Goal: Information Seeking & Learning: Check status

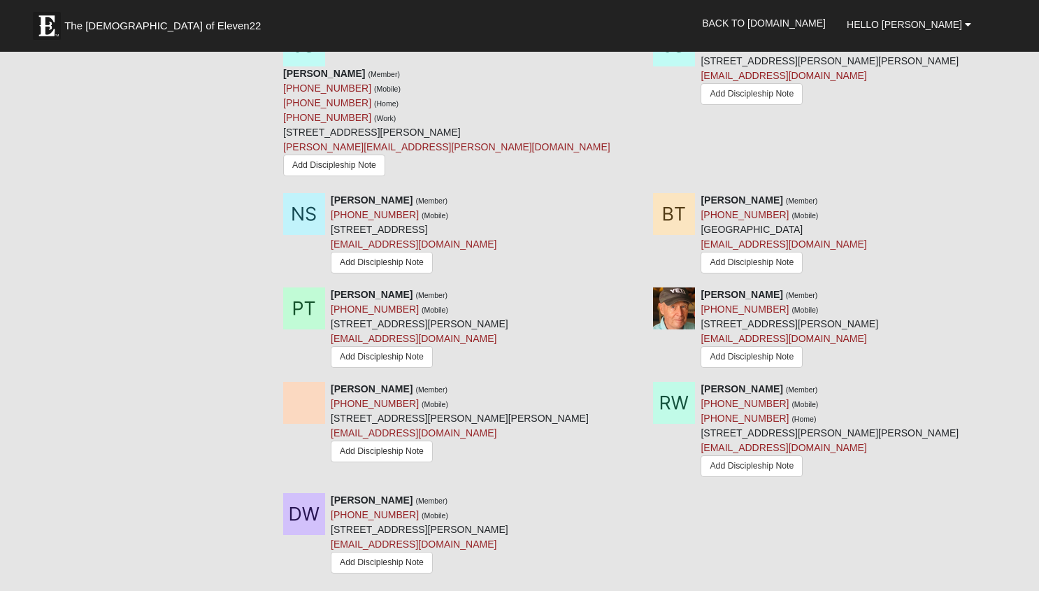
scroll to position [1909, 0]
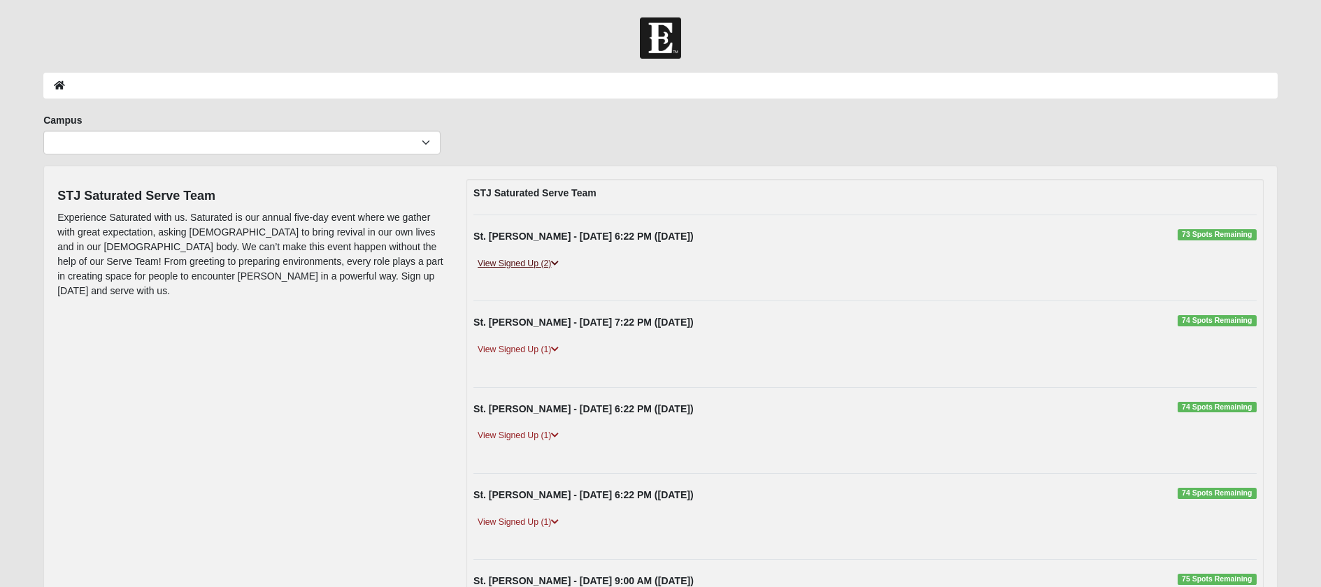
click at [503, 261] on link "View Signed Up (2)" at bounding box center [517, 264] width 89 height 15
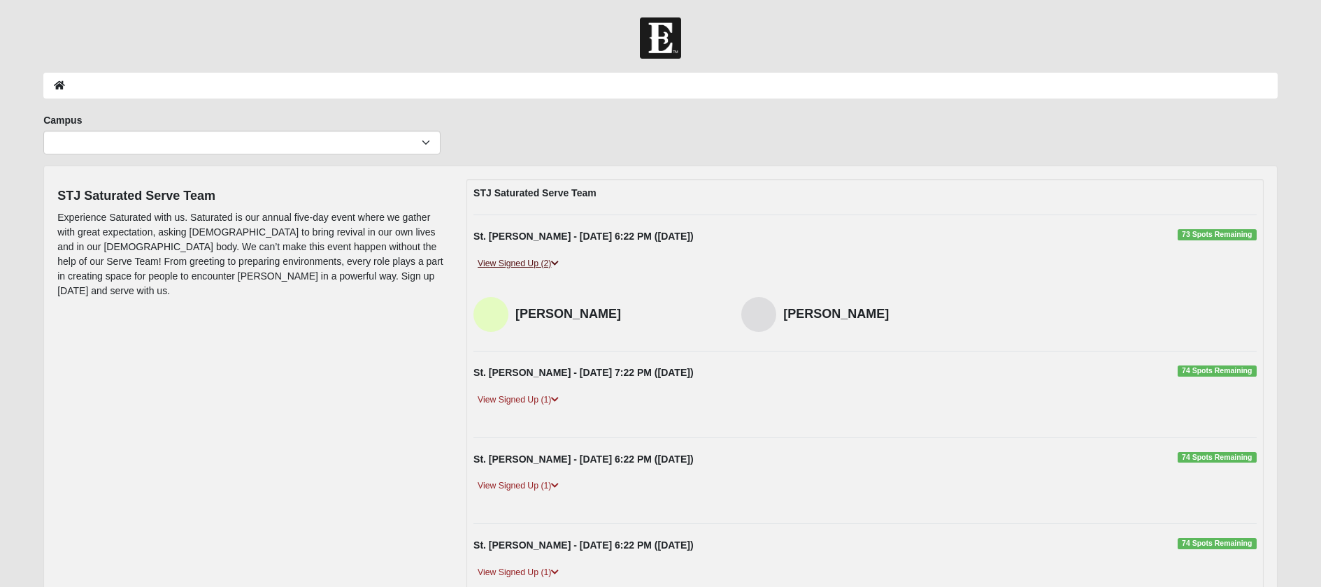
click at [503, 261] on link "View Signed Up (2)" at bounding box center [517, 264] width 89 height 15
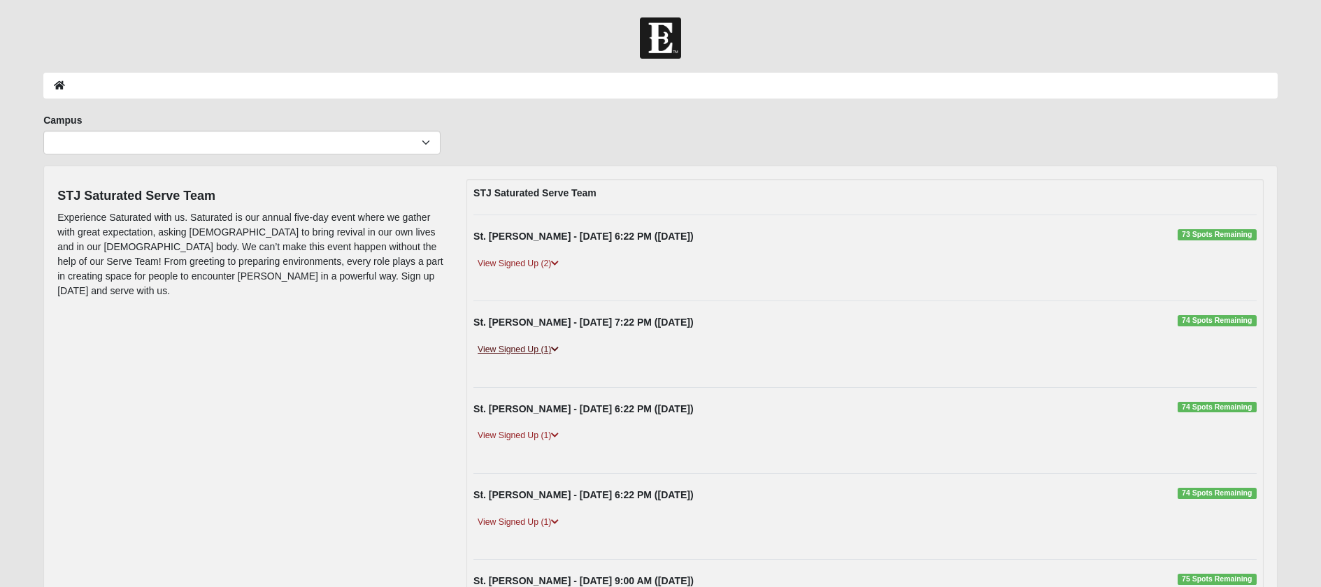
click at [512, 349] on link "View Signed Up (1)" at bounding box center [517, 350] width 89 height 15
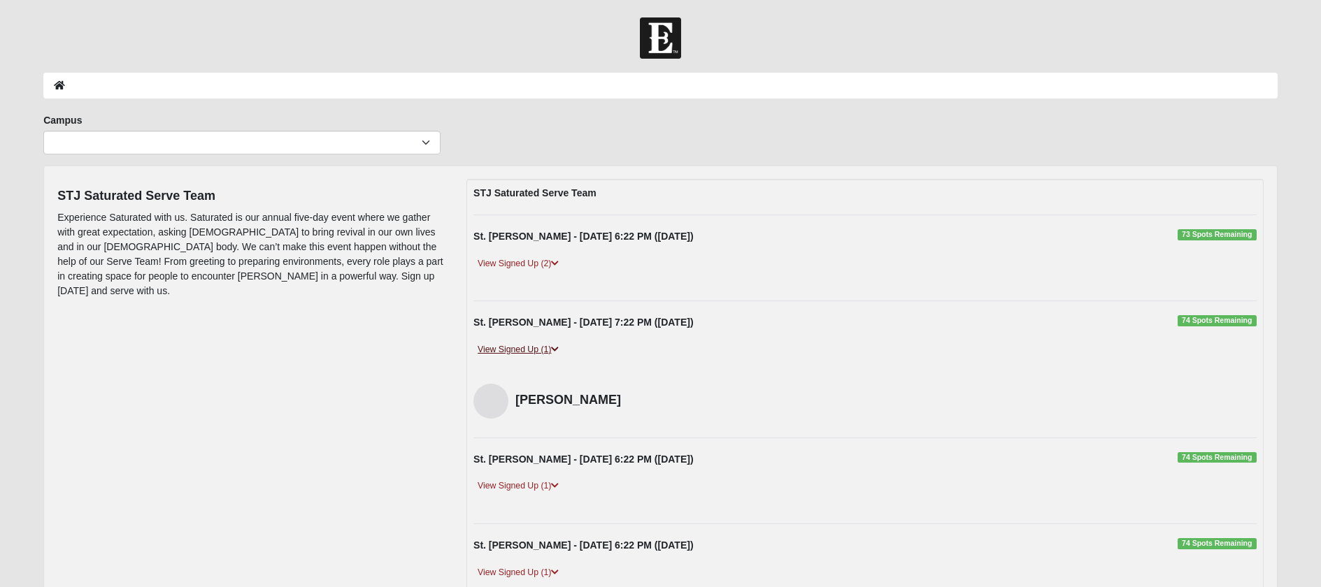
click at [512, 349] on link "View Signed Up (1)" at bounding box center [517, 350] width 89 height 15
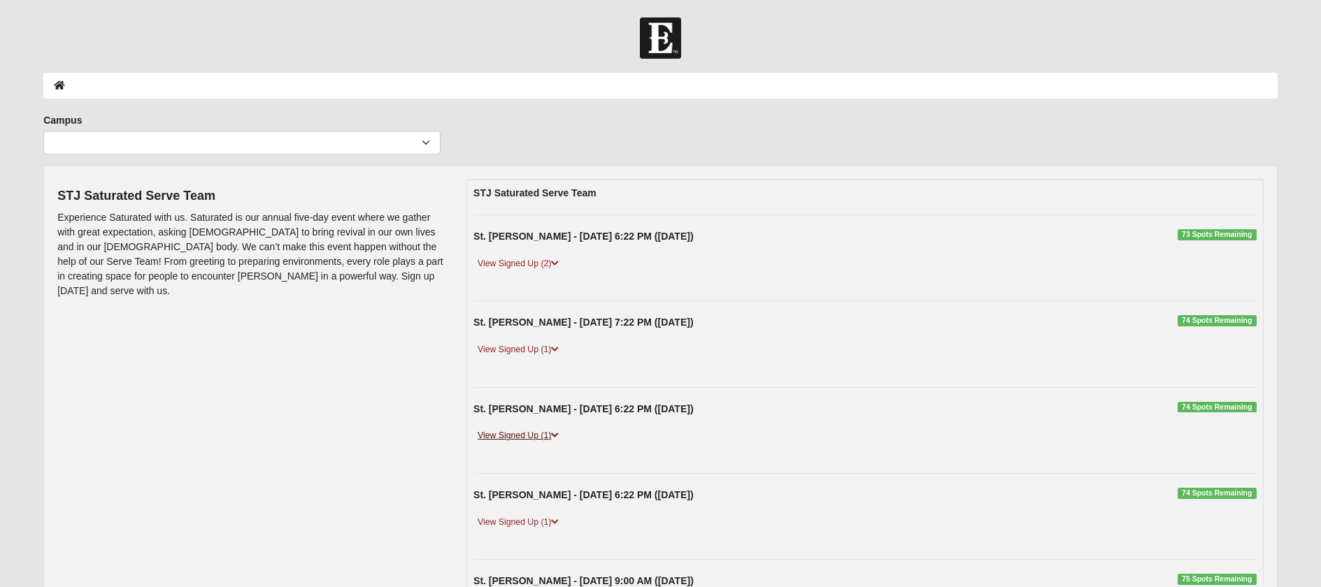
click at [515, 438] on link "View Signed Up (1)" at bounding box center [517, 436] width 89 height 15
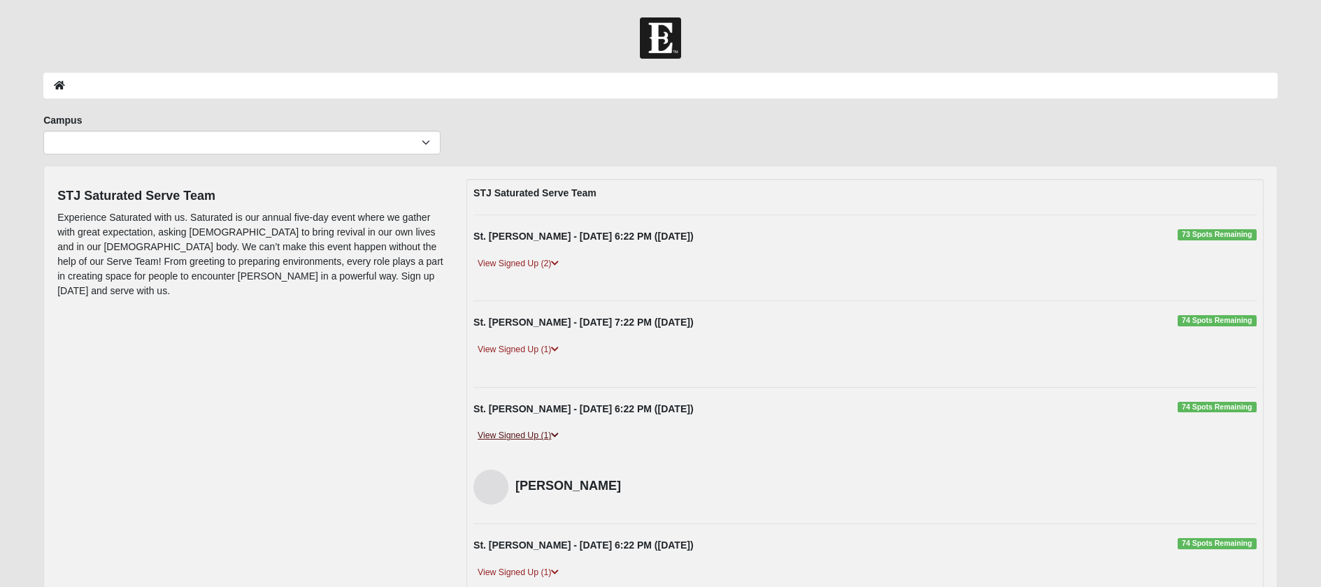
click at [515, 438] on link "View Signed Up (1)" at bounding box center [517, 436] width 89 height 15
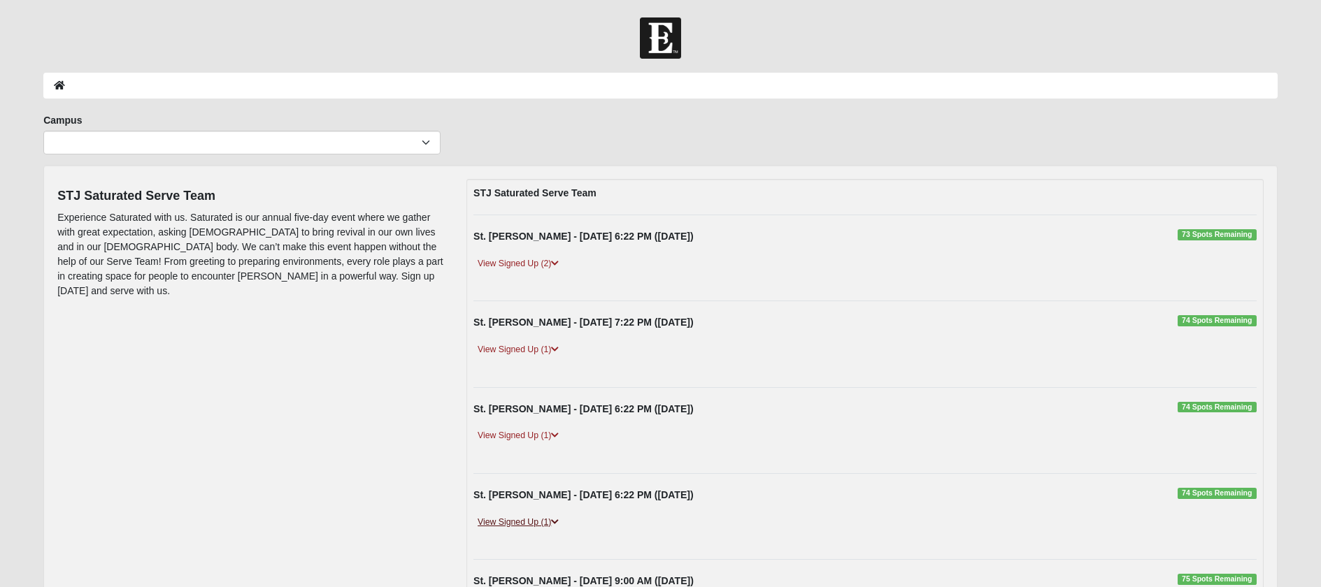
click at [533, 519] on link "View Signed Up (1)" at bounding box center [517, 522] width 89 height 15
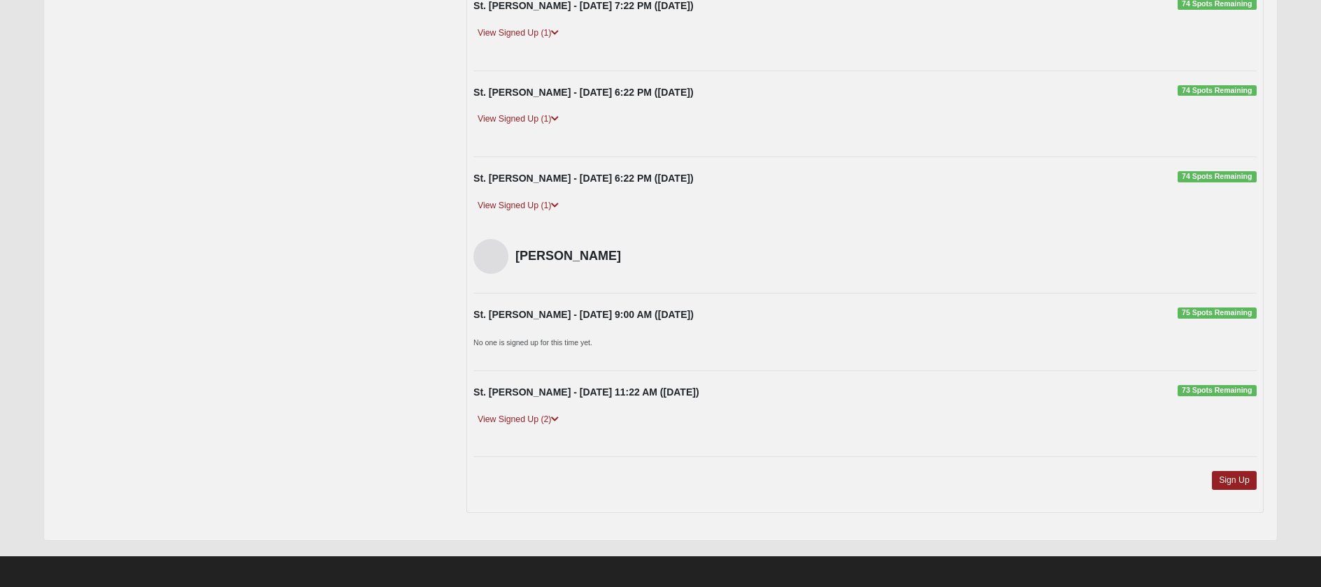
scroll to position [320, 0]
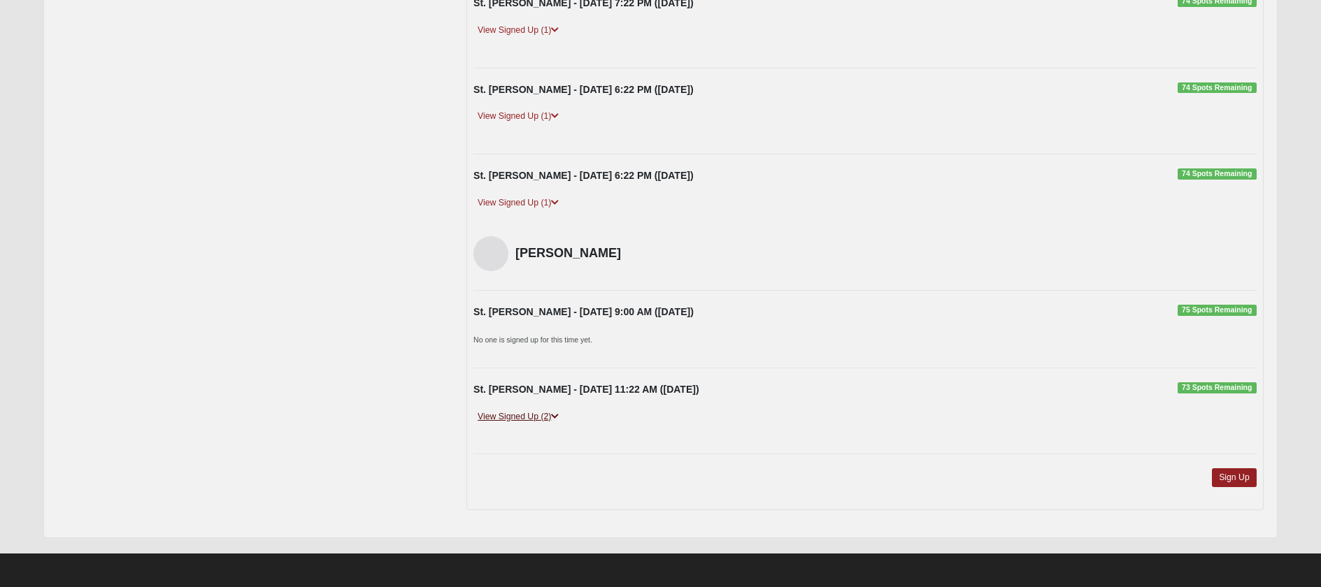
click at [504, 413] on link "View Signed Up (2)" at bounding box center [517, 417] width 89 height 15
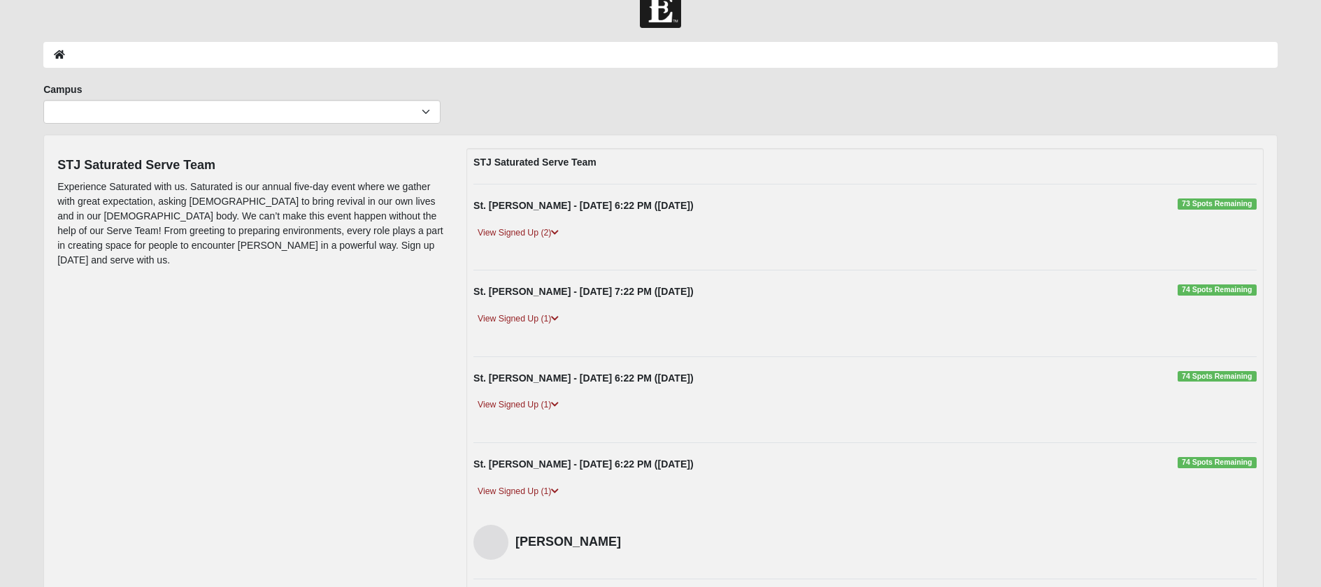
scroll to position [0, 0]
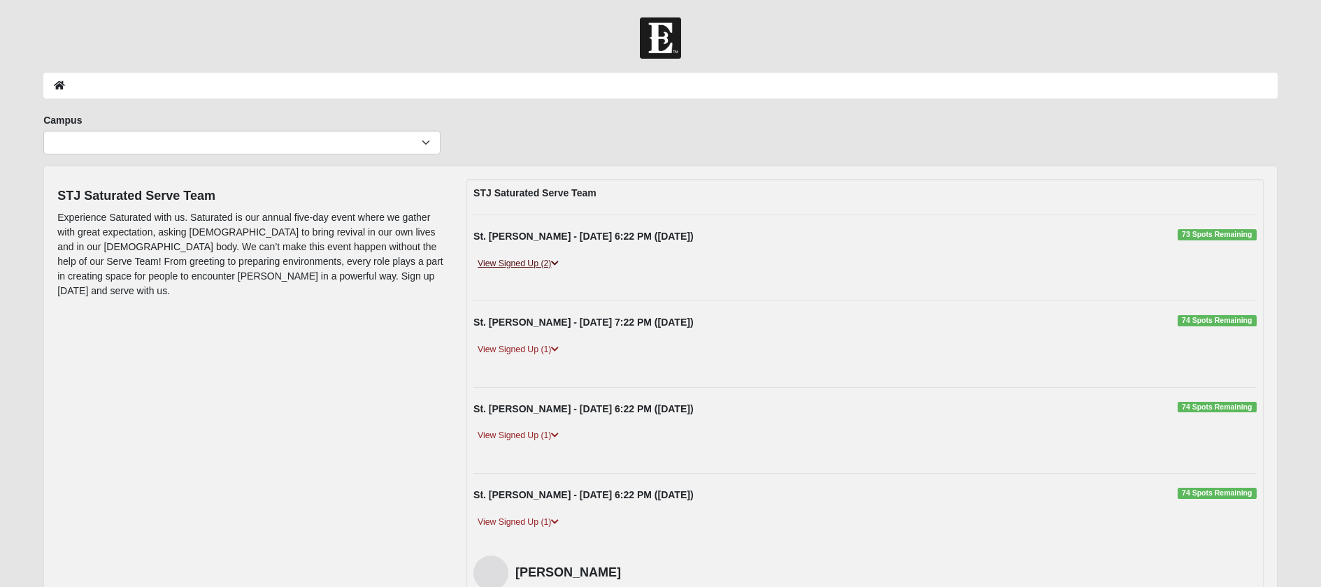
click at [519, 263] on link "View Signed Up (2)" at bounding box center [517, 264] width 89 height 15
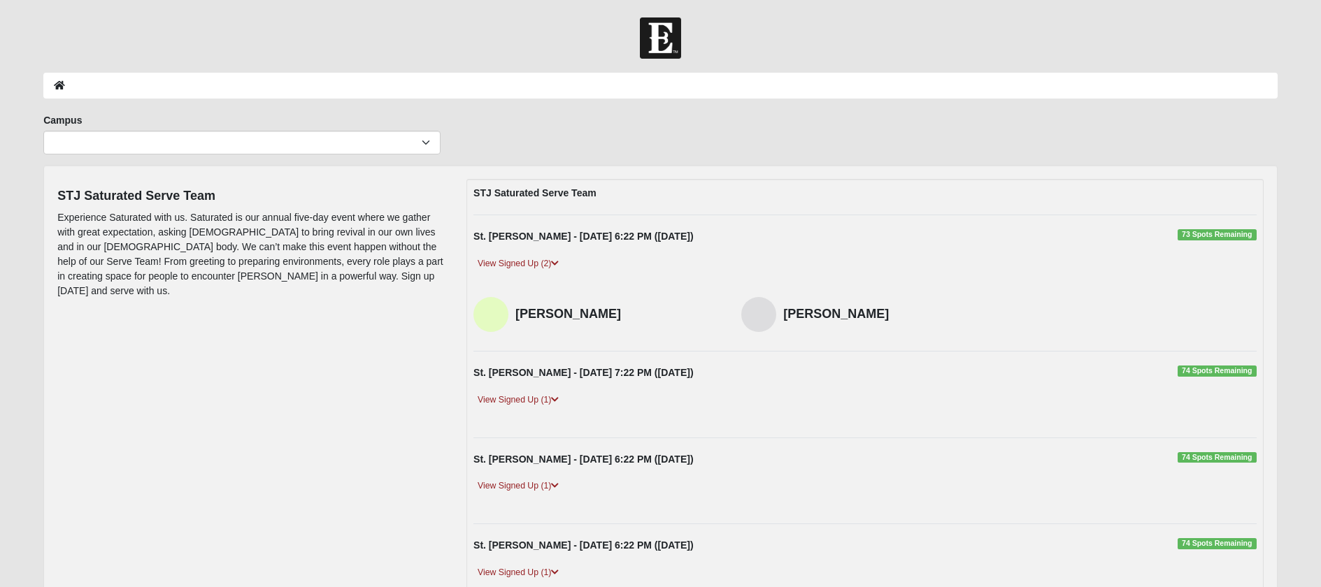
click at [268, 336] on div "STJ Saturated Serve Team Experience Saturated with us. Saturated is our annual …" at bounding box center [660, 562] width 1227 height 766
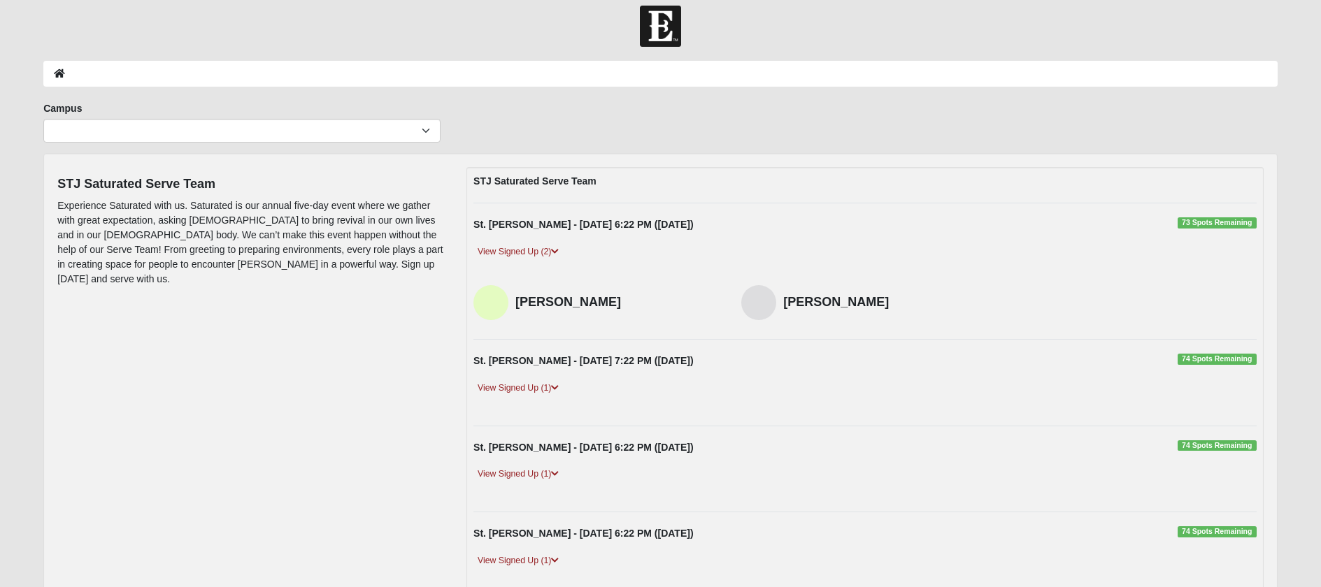
scroll to position [76, 0]
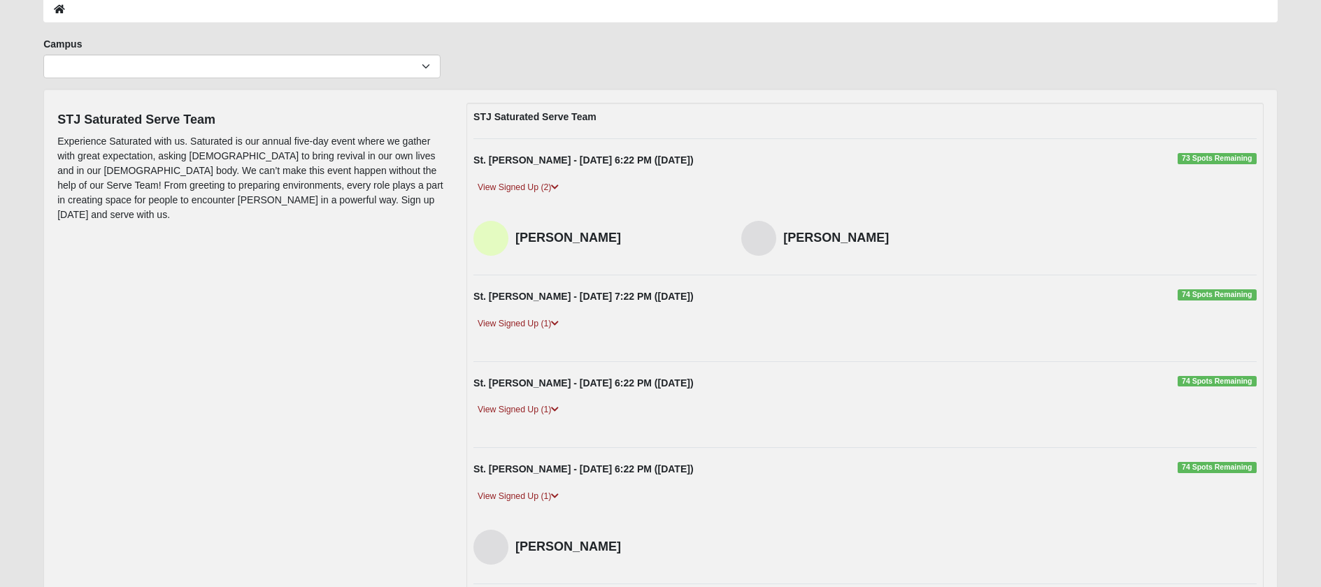
click at [539, 76] on div "Campus Arlington Baymeadows Eleven22 Online Fleming Island Jesup Mandarin North…" at bounding box center [660, 63] width 1255 height 52
click at [426, 104] on div "STJ Saturated Serve Team Experience Saturated with us. Saturated is our annual …" at bounding box center [251, 166] width 388 height 127
